Goal: Information Seeking & Learning: Find specific fact

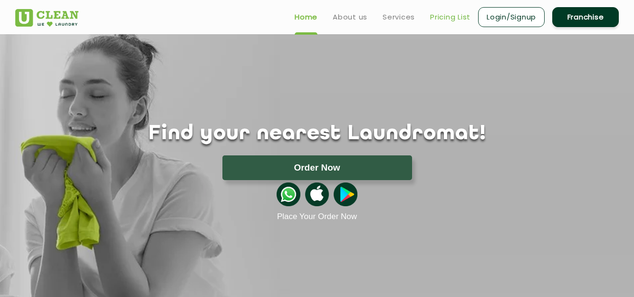
click at [452, 18] on link "Pricing List" at bounding box center [450, 16] width 40 height 11
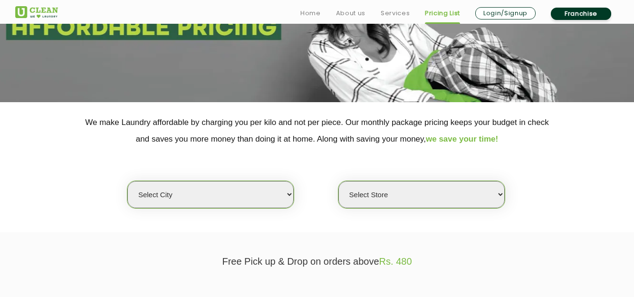
scroll to position [143, 0]
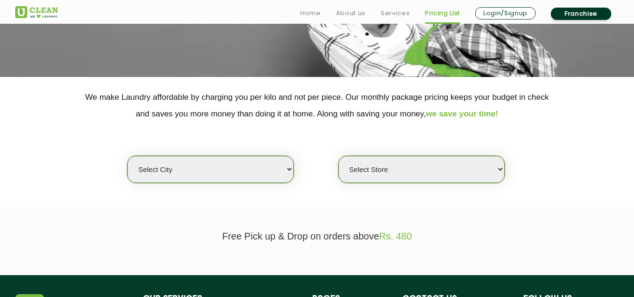
click at [287, 171] on select "Select city [GEOGRAPHIC_DATA] [GEOGRAPHIC_DATA] [GEOGRAPHIC_DATA] [GEOGRAPHIC_D…" at bounding box center [210, 169] width 166 height 27
select select "149"
click at [127, 156] on select "Select city [GEOGRAPHIC_DATA] [GEOGRAPHIC_DATA] [GEOGRAPHIC_DATA] [GEOGRAPHIC_D…" at bounding box center [210, 169] width 166 height 27
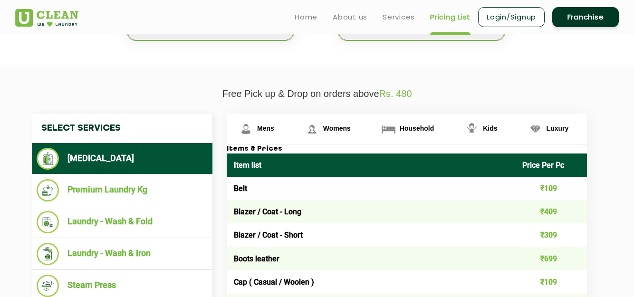
scroll to position [238, 0]
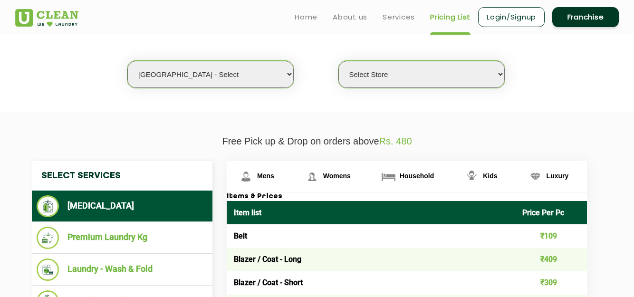
click at [501, 73] on select "Select Store UClean Select Bandra" at bounding box center [421, 74] width 166 height 27
select select "437"
click at [338, 61] on select "Select Store UClean Select Bandra" at bounding box center [421, 74] width 166 height 27
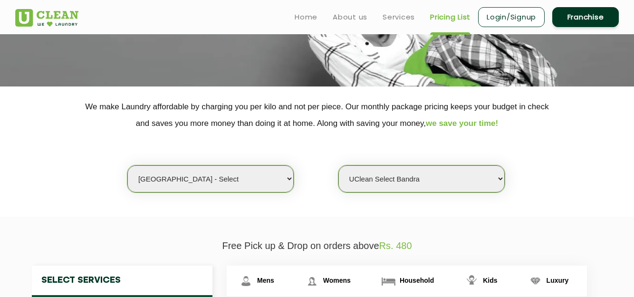
scroll to position [0, 0]
